Goal: Find specific page/section: Find specific page/section

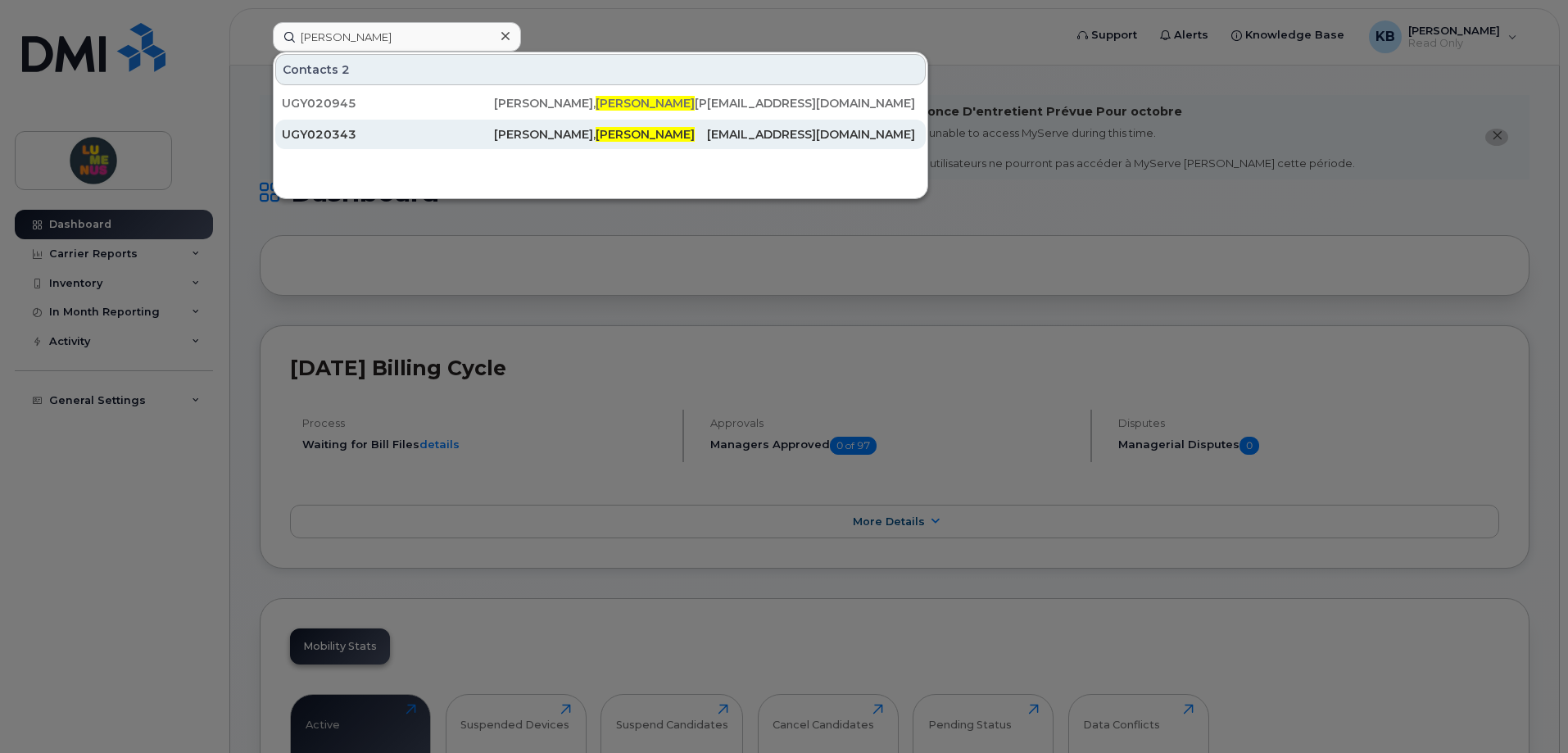
type input "[PERSON_NAME]"
click at [510, 135] on div "[PERSON_NAME], [PERSON_NAME]" at bounding box center [600, 134] width 212 height 17
drag, startPoint x: 510, startPoint y: 135, endPoint x: 587, endPoint y: 141, distance: 77.2
click at [510, 135] on div "[PERSON_NAME], [PERSON_NAME]" at bounding box center [600, 134] width 212 height 17
click at [516, 138] on div "[PERSON_NAME], [PERSON_NAME]" at bounding box center [600, 134] width 212 height 17
